Goal: Transaction & Acquisition: Purchase product/service

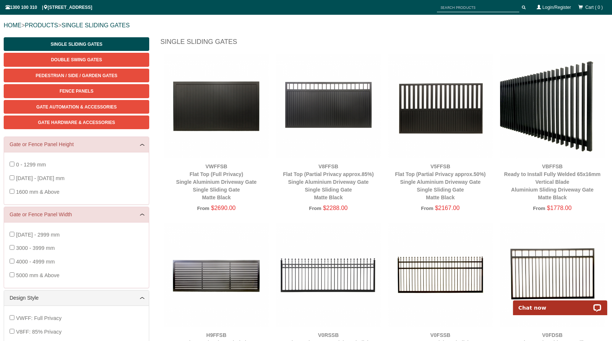
scroll to position [92, 0]
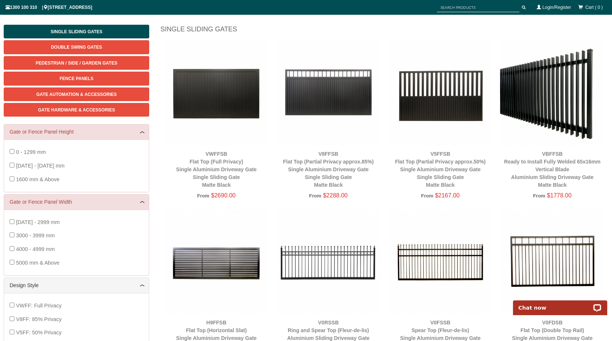
click at [328, 110] on img at bounding box center [328, 93] width 104 height 104
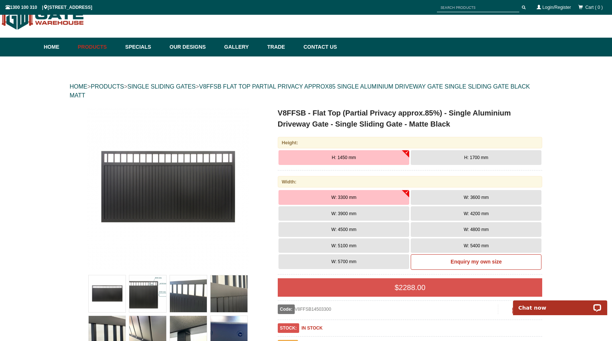
click at [354, 230] on span "W: 4500 mm" at bounding box center [343, 229] width 25 height 5
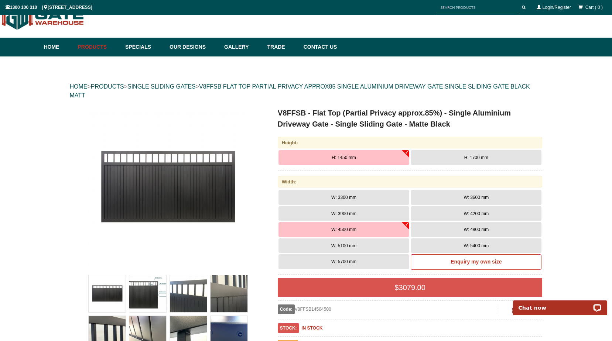
click at [473, 160] on span "H: 1700 mm" at bounding box center [476, 157] width 24 height 5
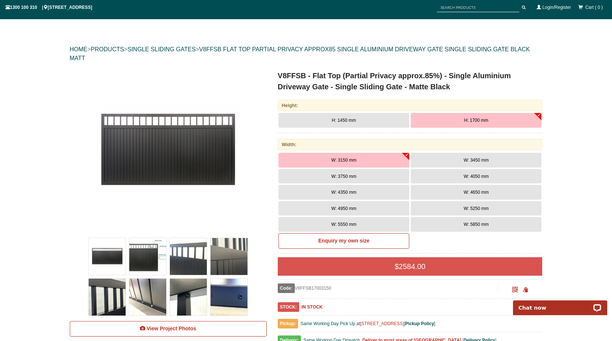
scroll to position [92, 0]
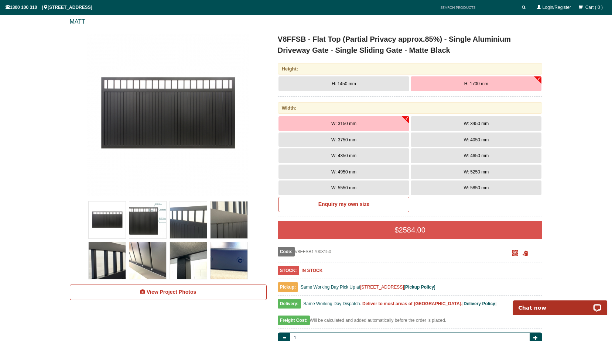
click at [347, 172] on span "W: 4950 mm" at bounding box center [343, 171] width 25 height 5
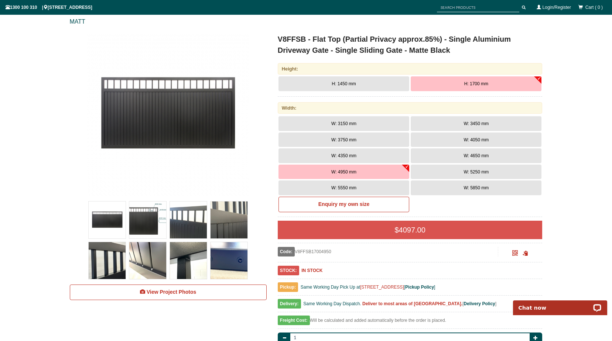
click at [147, 221] on img at bounding box center [147, 220] width 37 height 37
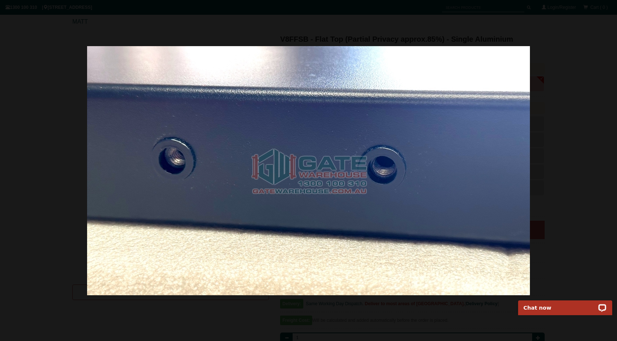
click at [564, 206] on div at bounding box center [308, 170] width 617 height 341
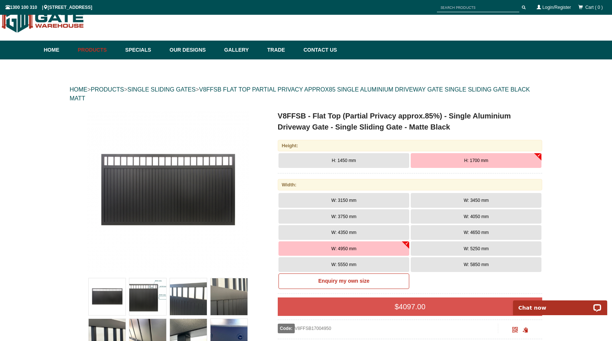
scroll to position [0, 0]
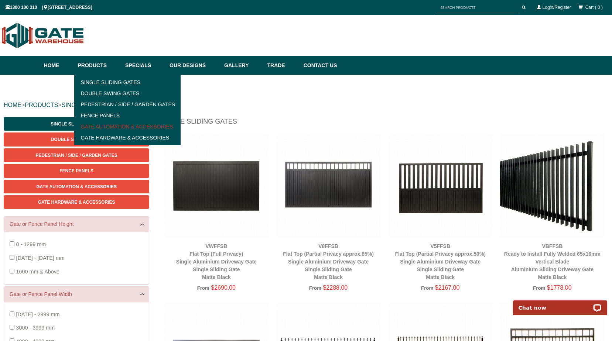
click at [103, 126] on link "Gate Automation & Accessories" at bounding box center [127, 126] width 102 height 11
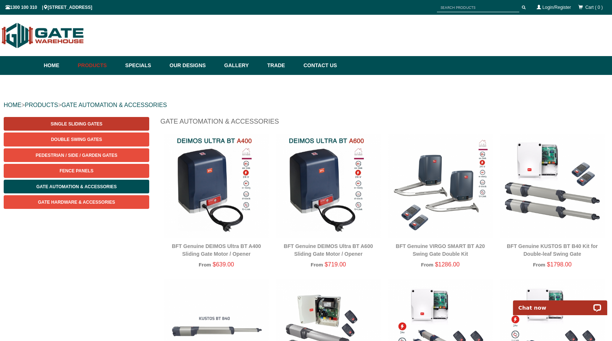
click at [80, 122] on span "Single Sliding Gates" at bounding box center [77, 123] width 52 height 5
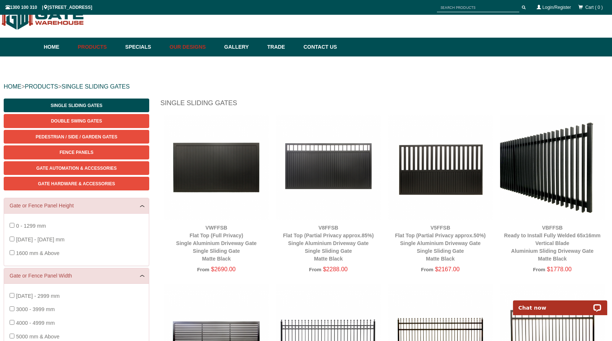
click at [179, 45] on link "Our Designs" at bounding box center [193, 47] width 55 height 19
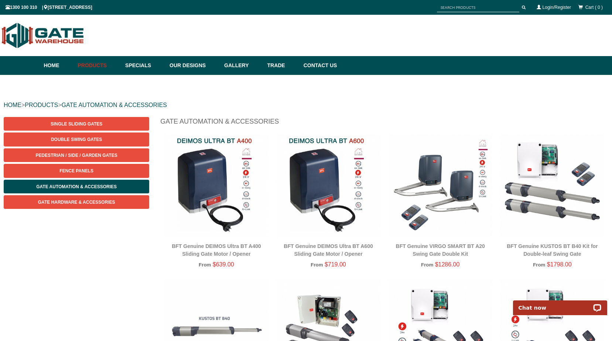
drag, startPoint x: 68, startPoint y: 86, endPoint x: 111, endPoint y: 39, distance: 63.8
